Goal: Navigation & Orientation: Find specific page/section

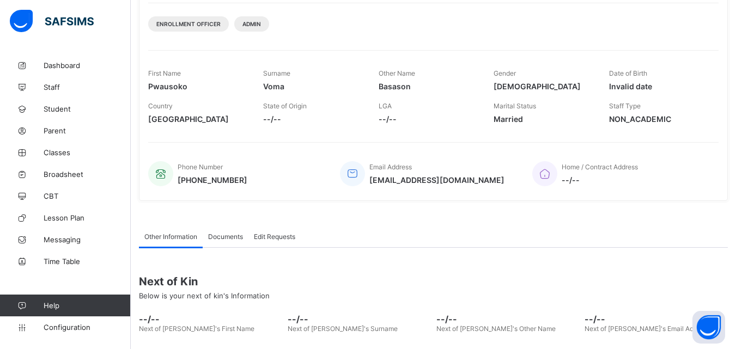
scroll to position [53, 0]
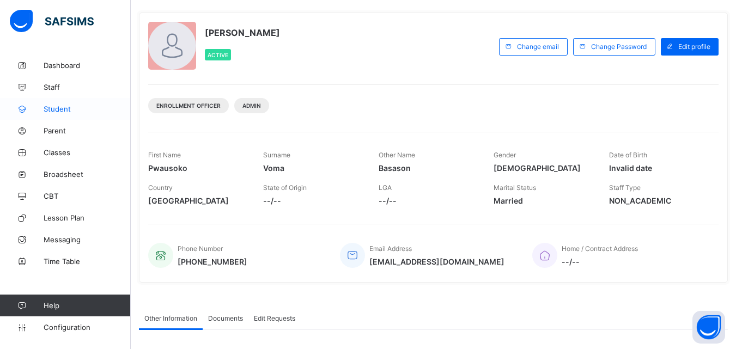
click at [77, 109] on span "Student" at bounding box center [87, 109] width 87 height 9
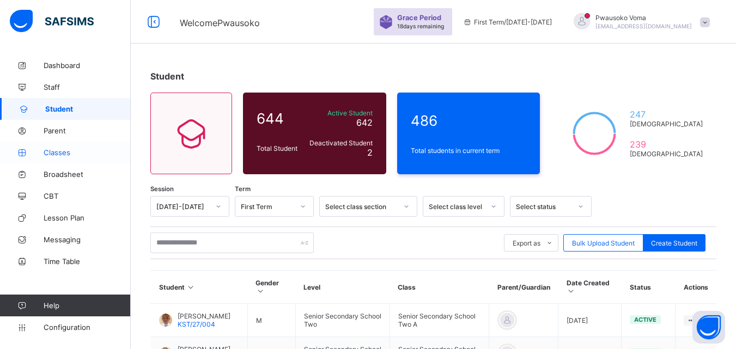
click at [85, 157] on link "Classes" at bounding box center [65, 153] width 131 height 22
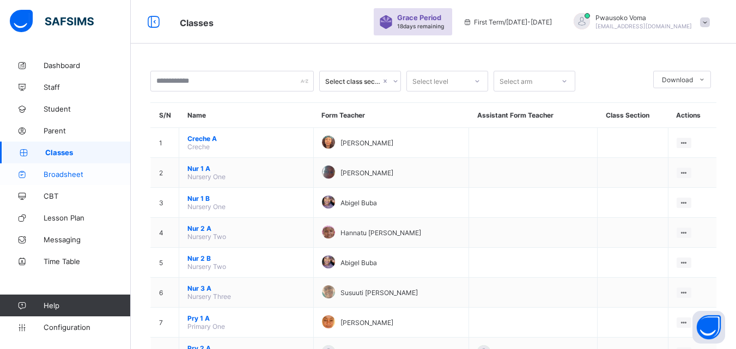
drag, startPoint x: 228, startPoint y: 150, endPoint x: 105, endPoint y: 183, distance: 127.5
click at [91, 196] on span "CBT" at bounding box center [87, 196] width 87 height 9
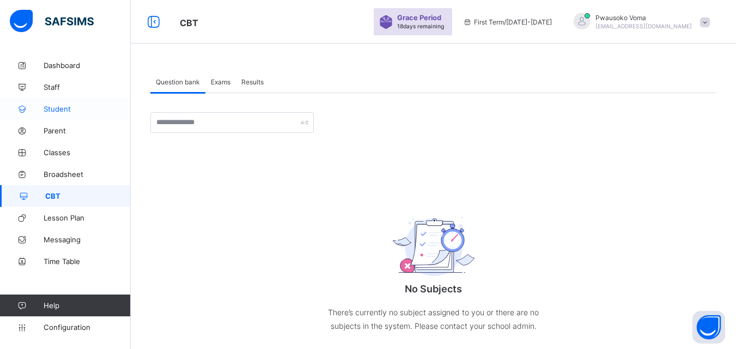
click at [47, 115] on link "Student" at bounding box center [65, 109] width 131 height 22
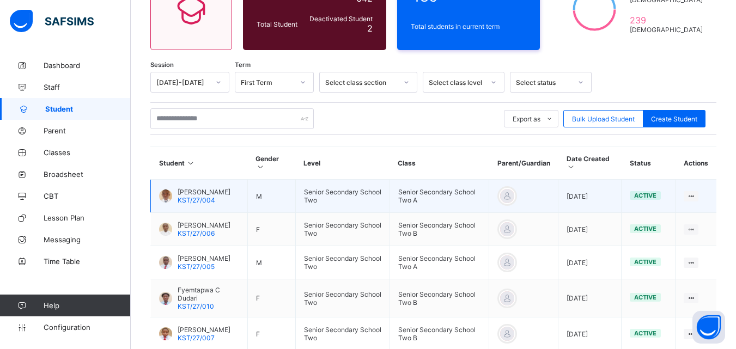
scroll to position [109, 0]
